Goal: Information Seeking & Learning: Learn about a topic

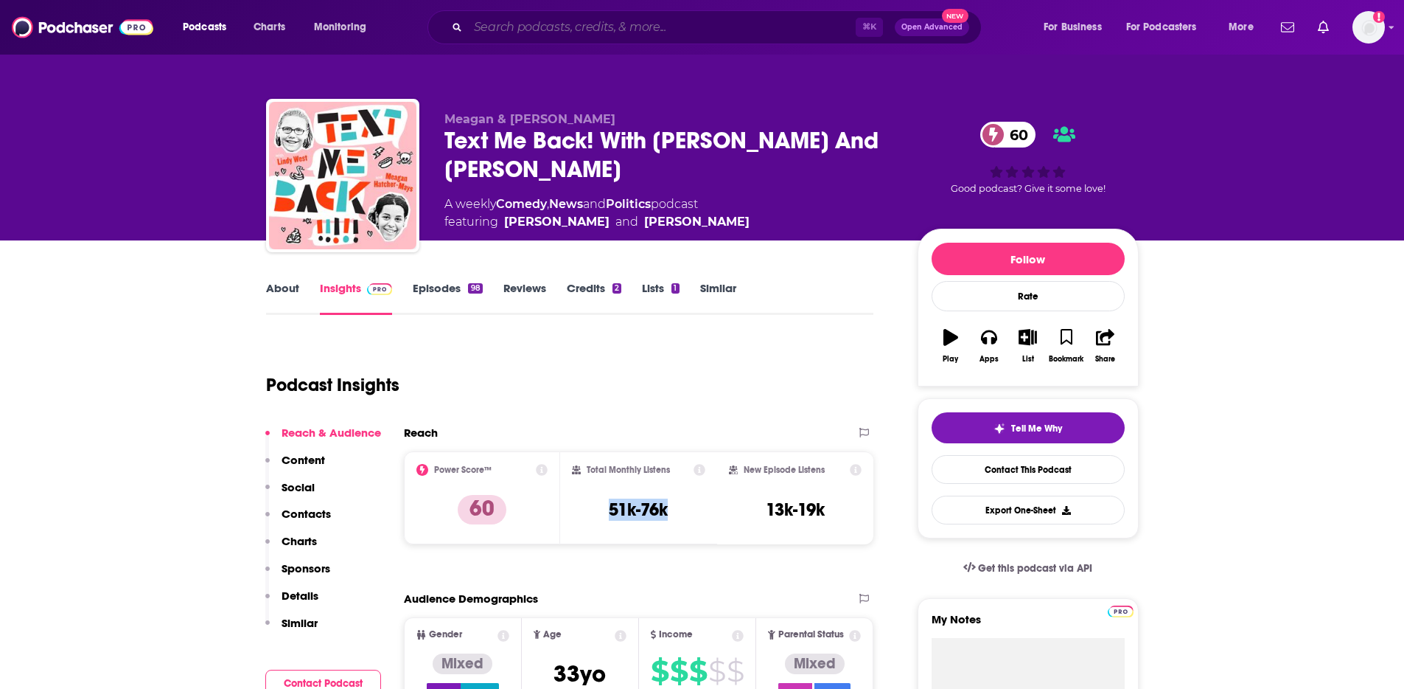
click at [715, 22] on input "Search podcasts, credits, & more..." at bounding box center [662, 27] width 388 height 24
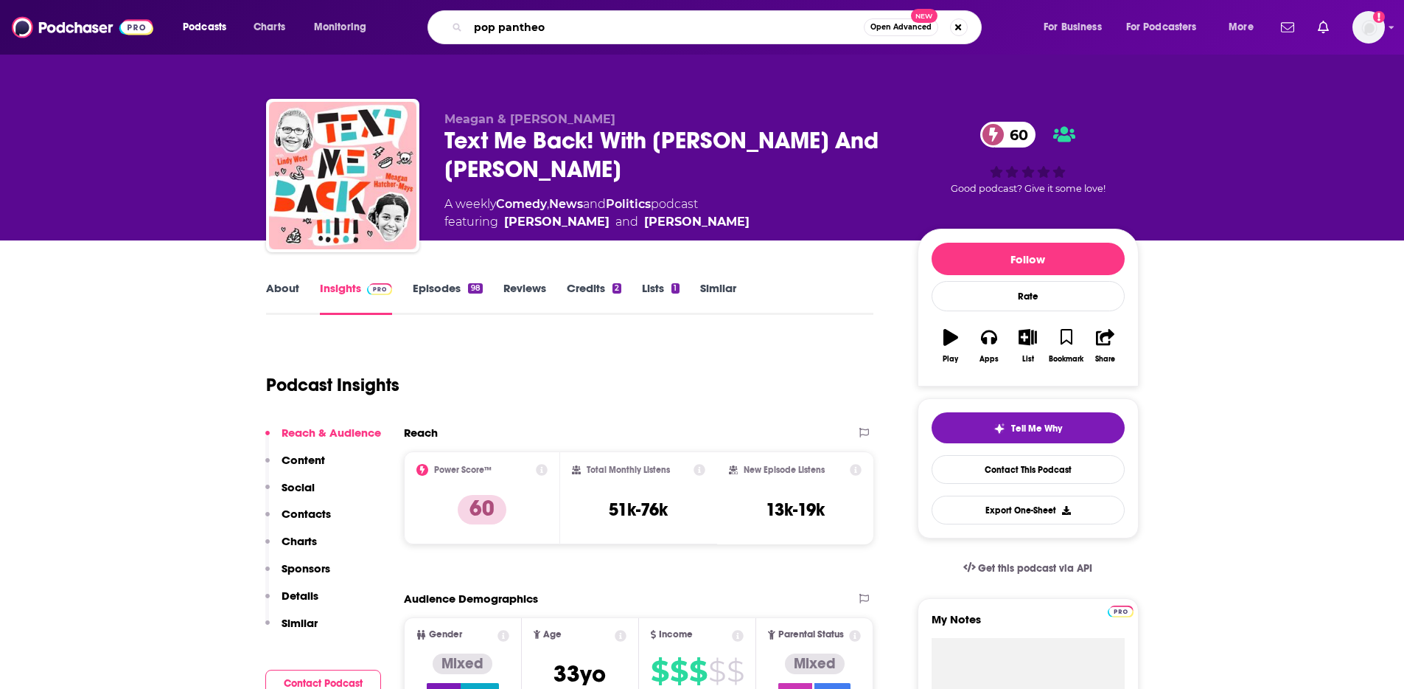
type input "pop pantheon"
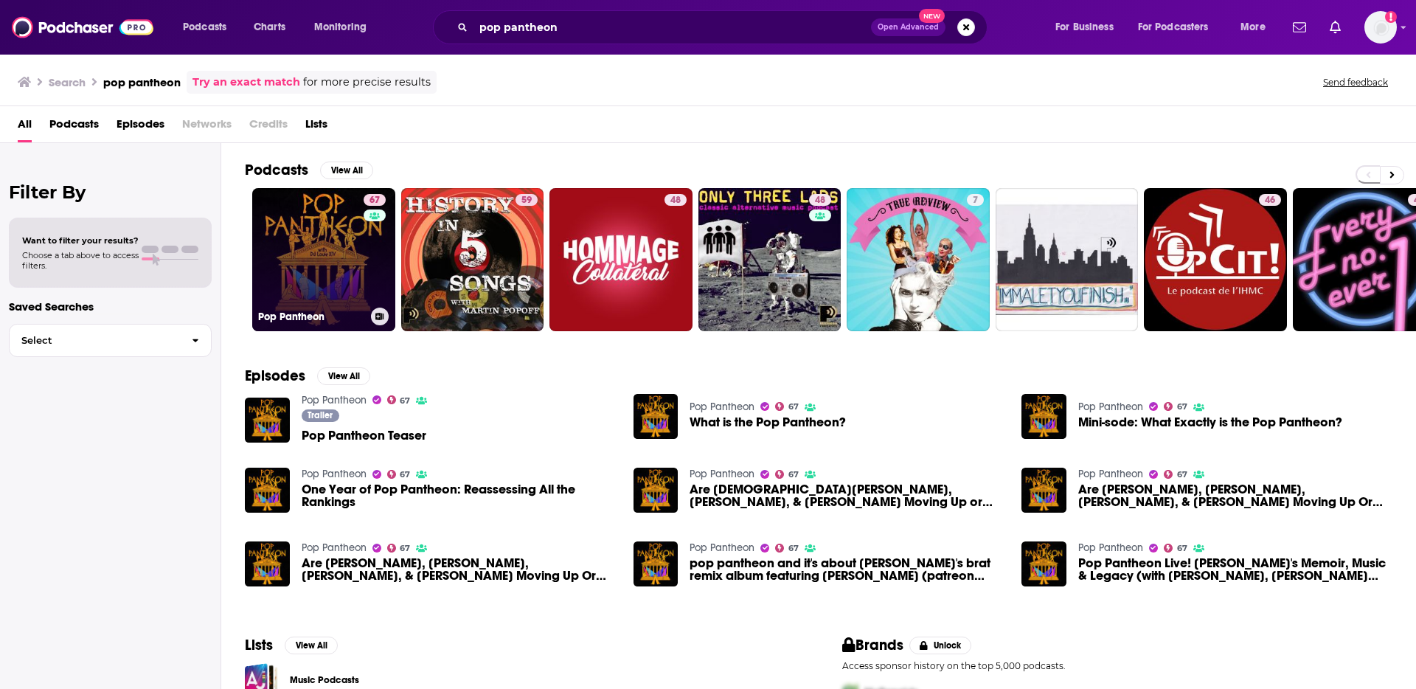
click at [355, 232] on link "67 Pop Pantheon" at bounding box center [323, 259] width 143 height 143
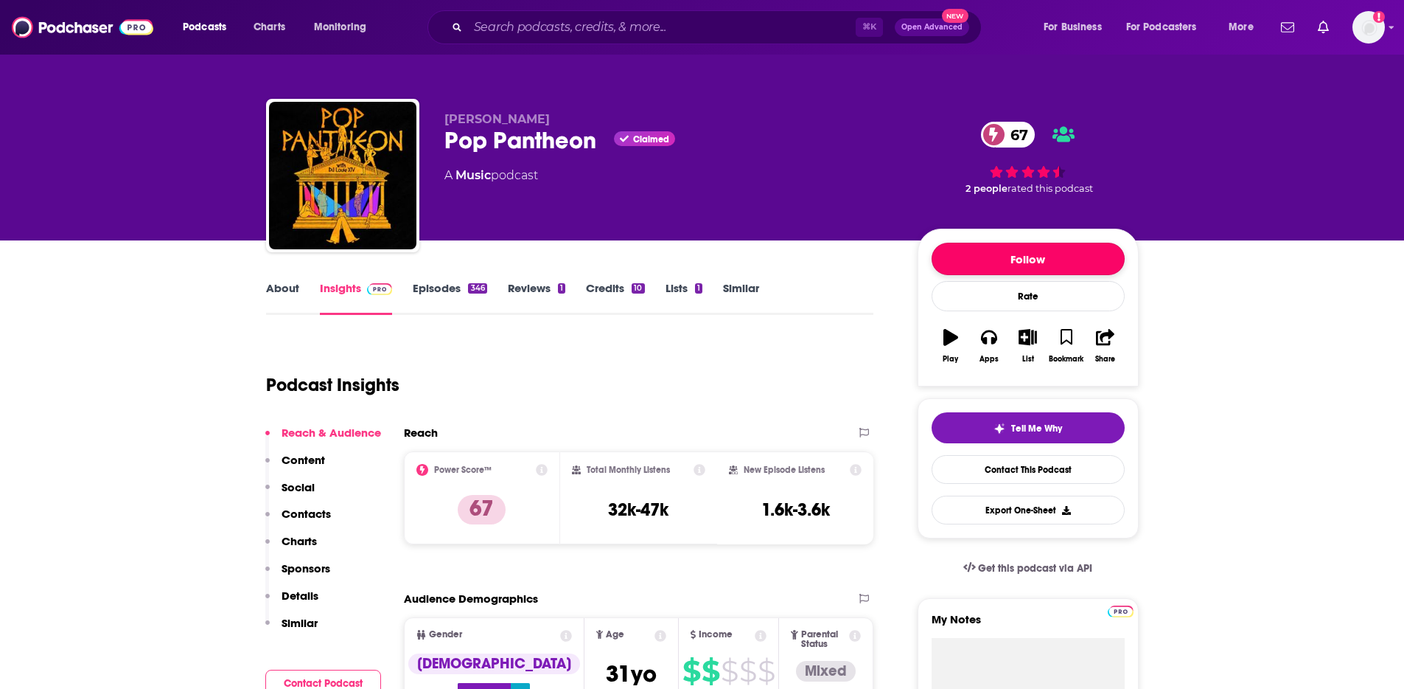
click at [1019, 251] on button "Follow" at bounding box center [1028, 259] width 193 height 32
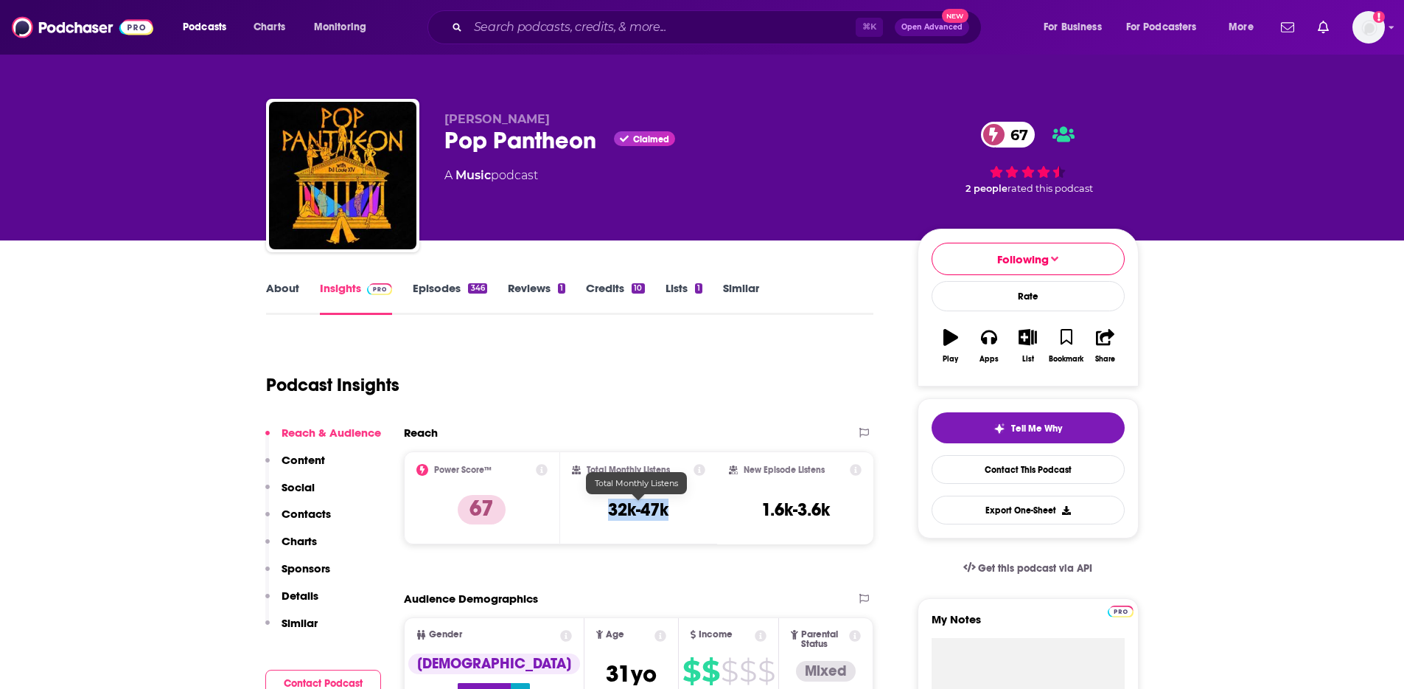
drag, startPoint x: 609, startPoint y: 512, endPoint x: 667, endPoint y: 515, distance: 58.4
click at [668, 515] on h3 "32k-47k" at bounding box center [638, 509] width 60 height 22
copy h3 "32k-47k"
click at [522, 24] on input "Search podcasts, credits, & more..." at bounding box center [662, 27] width 388 height 24
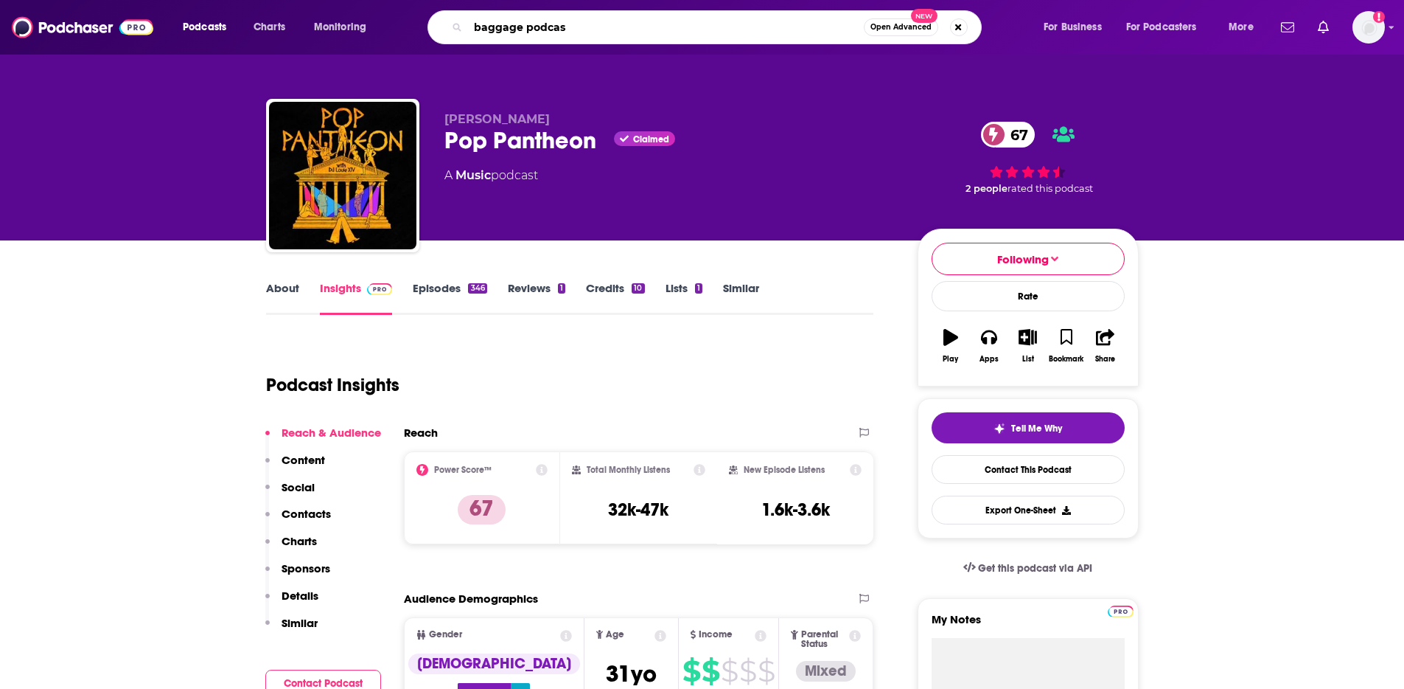
type input "baggage podcast"
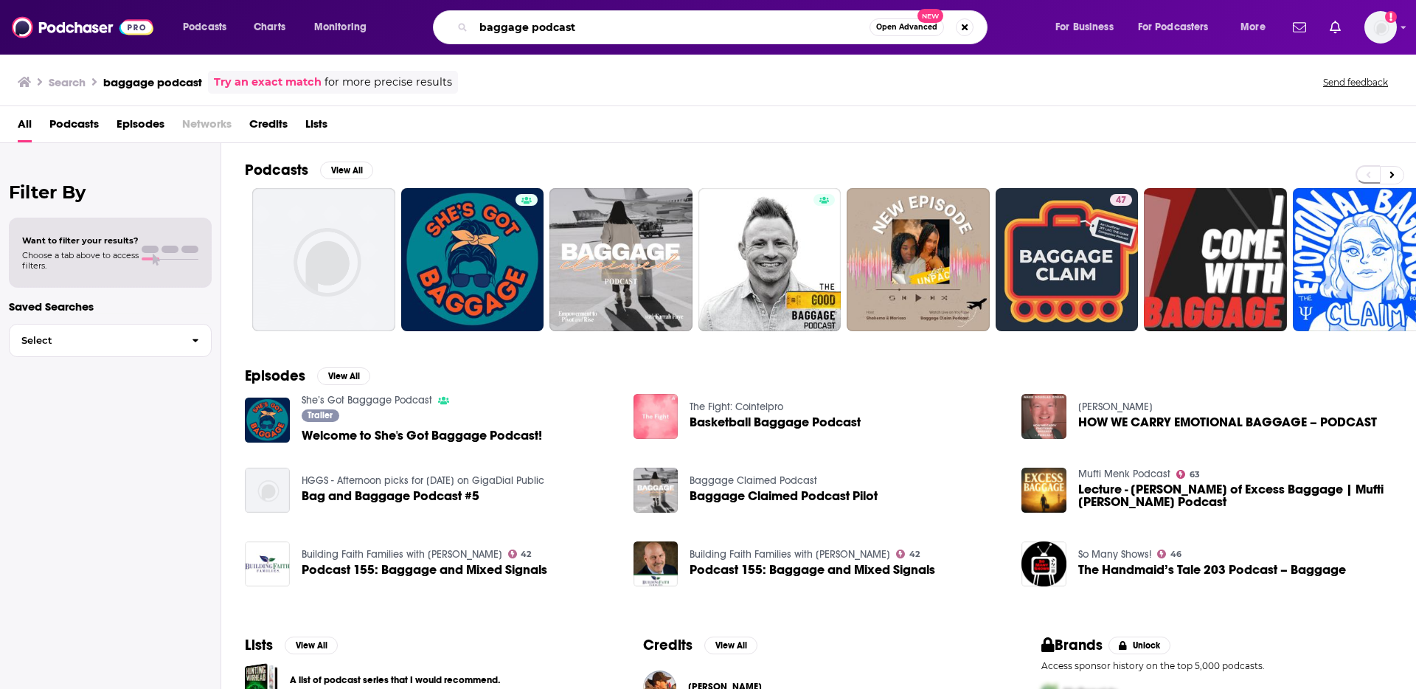
click at [633, 29] on input "baggage podcast" at bounding box center [671, 27] width 396 height 24
type input "baggage podcast [PERSON_NAME]"
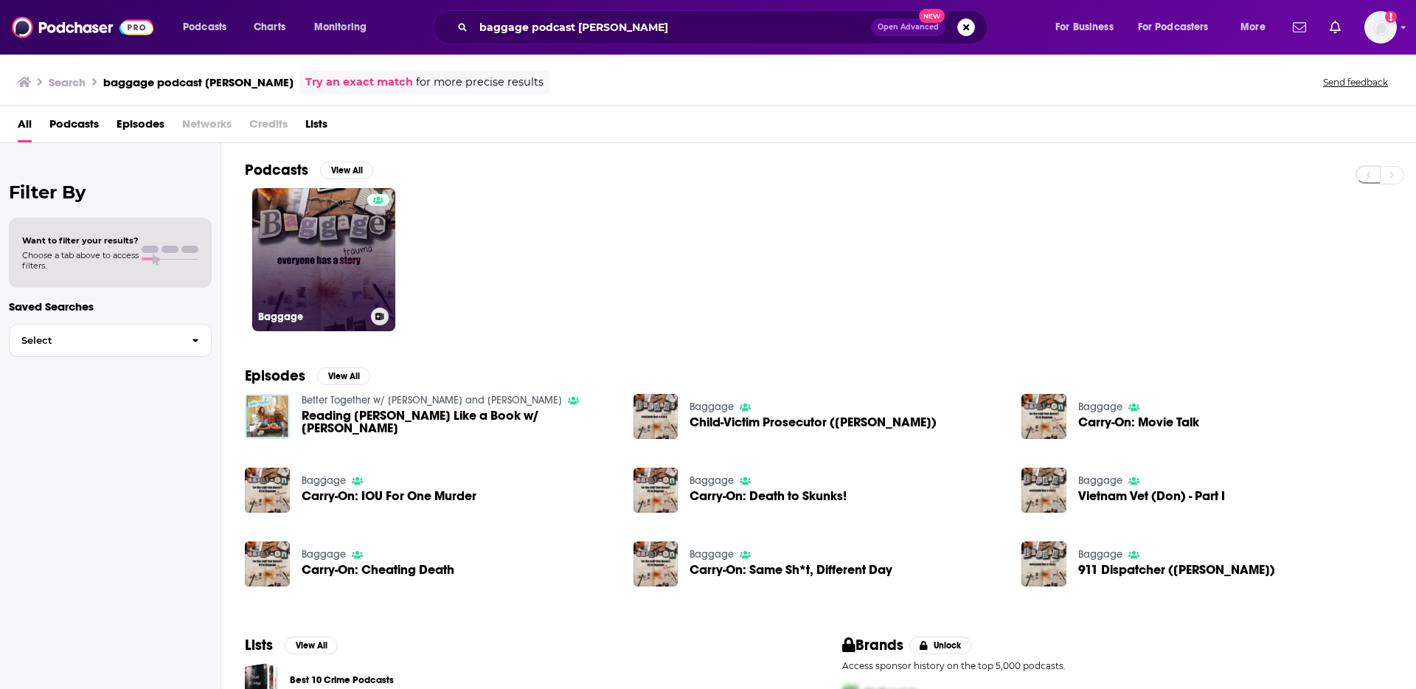
click at [347, 226] on link "Baggage" at bounding box center [323, 259] width 143 height 143
